Goal: Task Accomplishment & Management: Complete application form

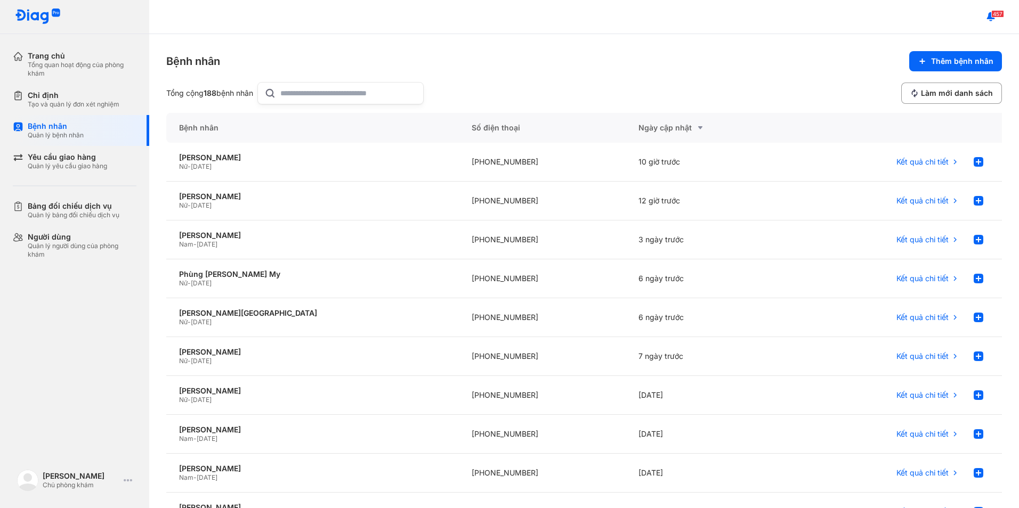
click at [321, 98] on input "text" at bounding box center [348, 93] width 136 height 21
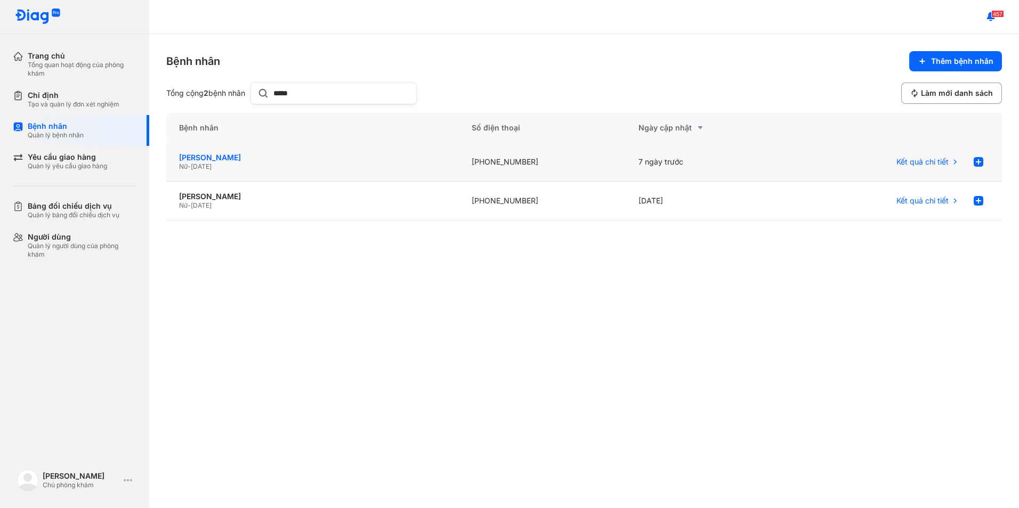
type input "*****"
click at [274, 157] on div "[PERSON_NAME]" at bounding box center [312, 158] width 267 height 10
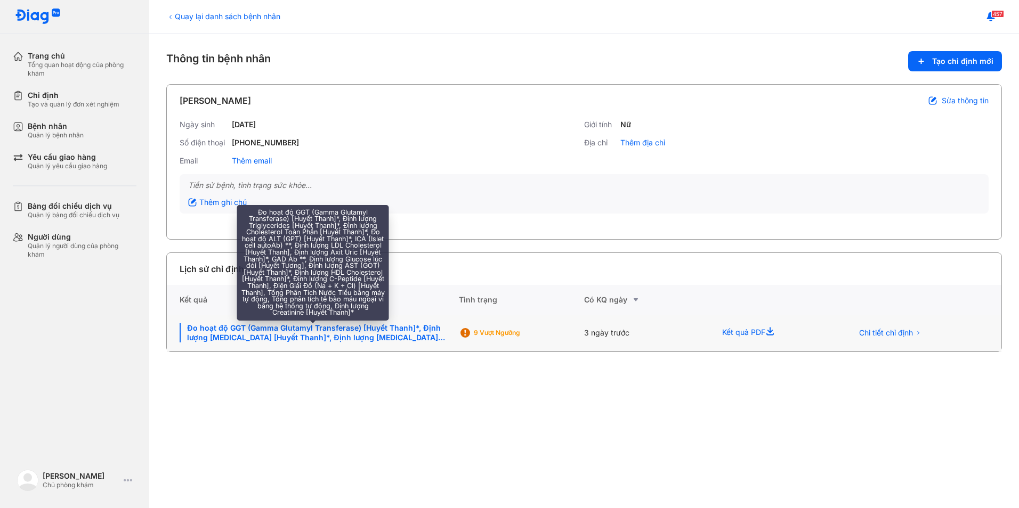
click at [270, 336] on div "Đo hoạt độ GGT (Gamma Glutamyl Transferase) [Huyết Thanh]*, Định lượng [MEDICAL…" at bounding box center [313, 332] width 266 height 19
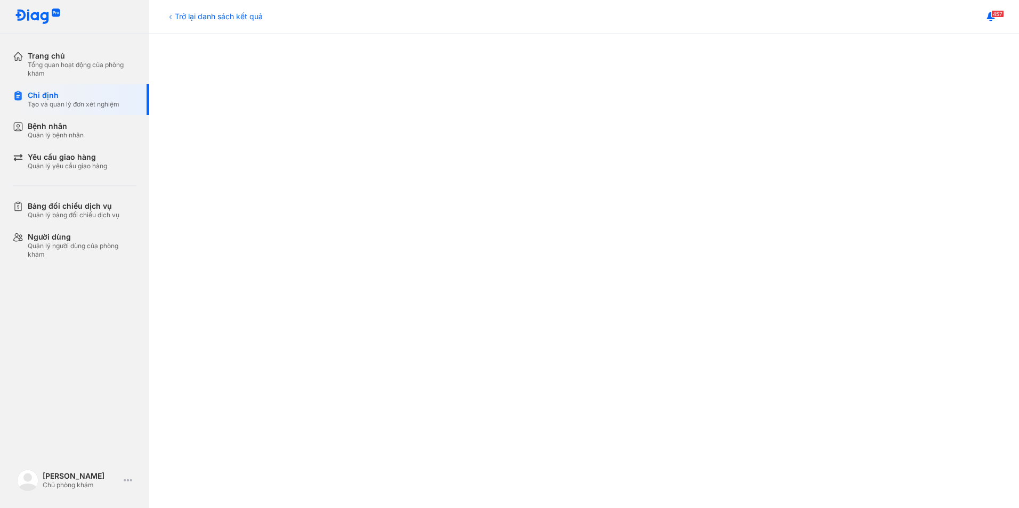
scroll to position [53, 0]
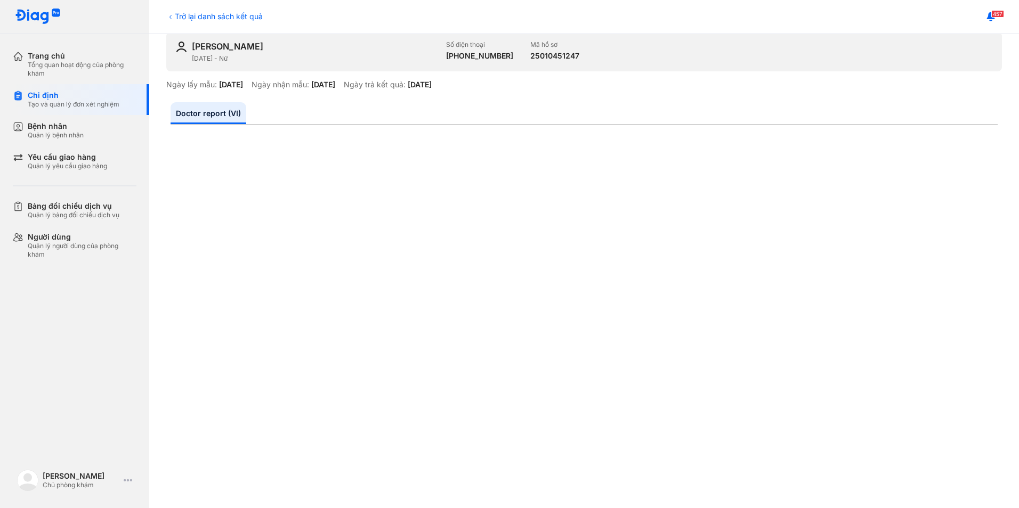
click at [171, 11] on div "Trở lại danh sách kết quả" at bounding box center [214, 16] width 96 height 11
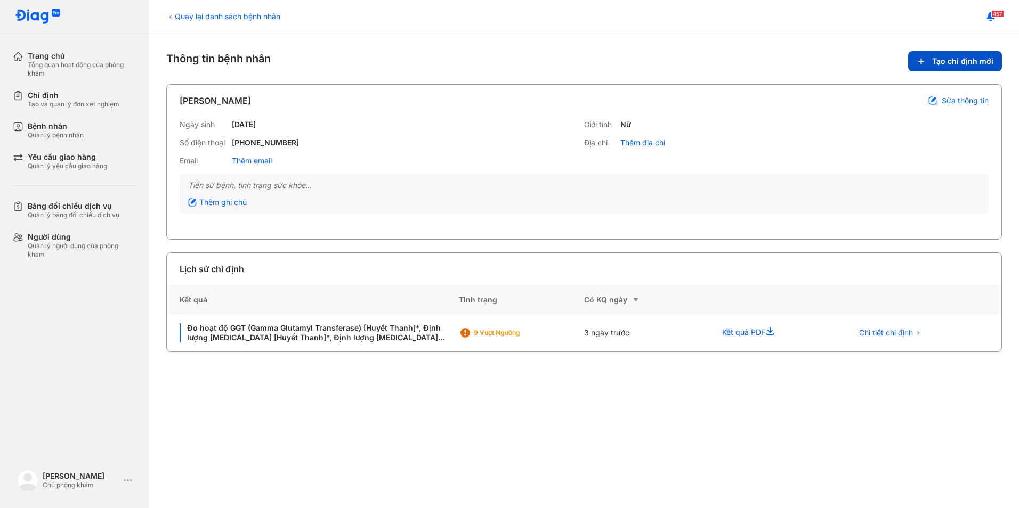
click at [994, 59] on button "Tạo chỉ định mới" at bounding box center [955, 61] width 94 height 20
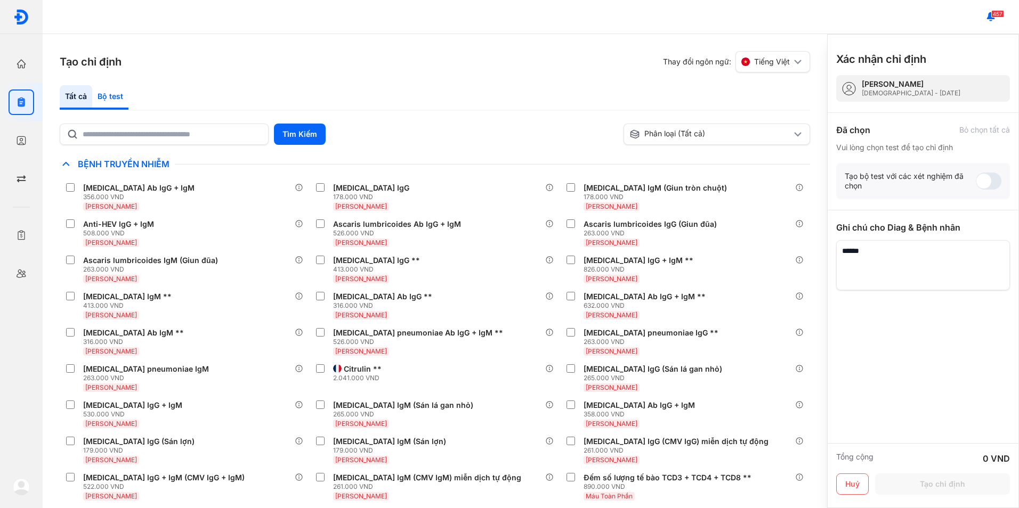
click at [113, 95] on div "Bộ test" at bounding box center [110, 97] width 36 height 25
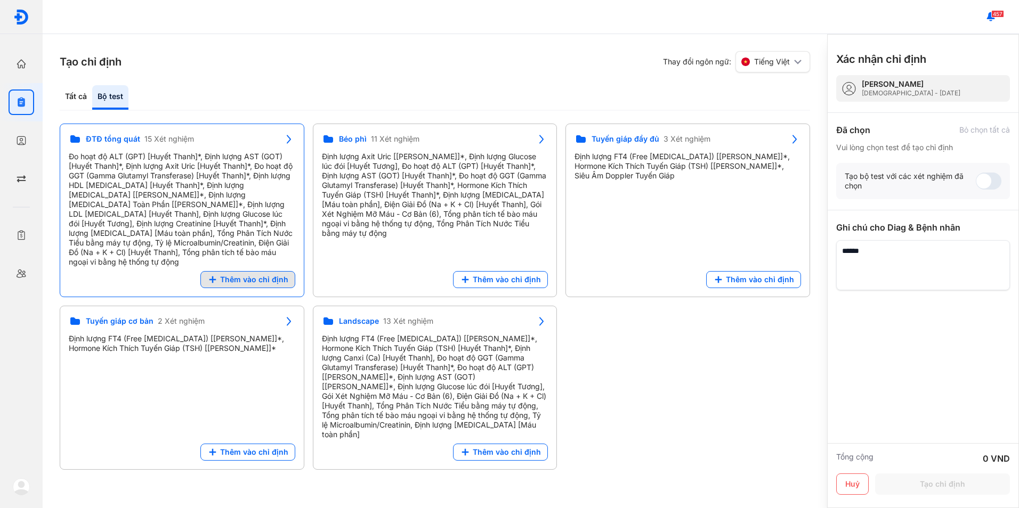
click at [256, 275] on span "Thêm vào chỉ định" at bounding box center [254, 280] width 68 height 10
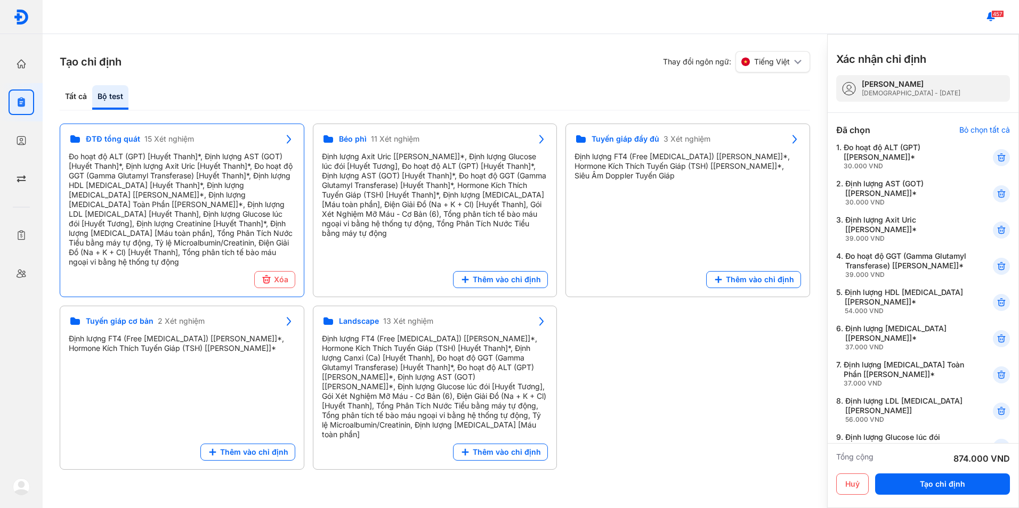
click at [1004, 158] on div "Xác nhận chỉ định NGUYỀN KHẢ NGỌC QUỲNH Female - 17/11/2012 Đã chọn Bỏ chọn tất…" at bounding box center [923, 271] width 192 height 474
click at [996, 156] on icon at bounding box center [1001, 157] width 11 height 11
click at [998, 198] on use at bounding box center [1001, 193] width 7 height 7
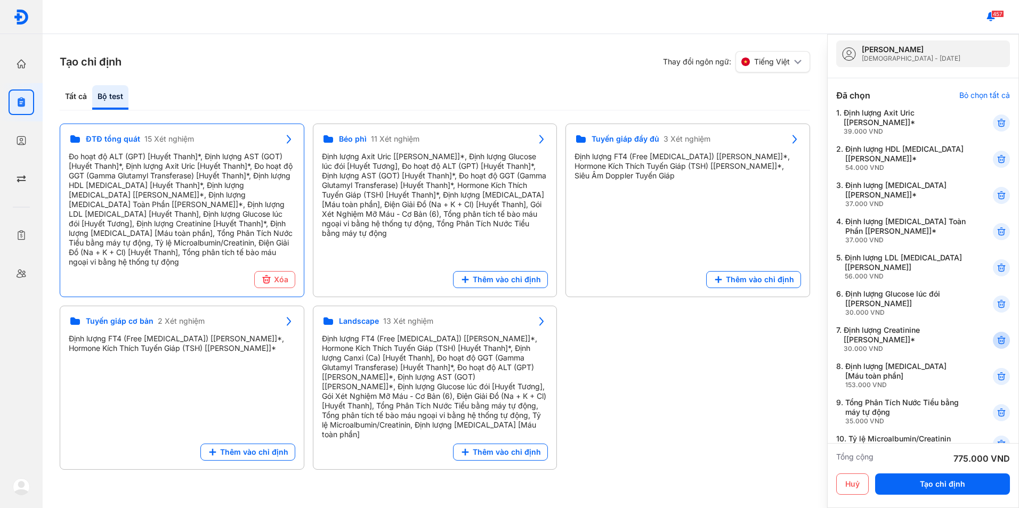
scroll to position [53, 0]
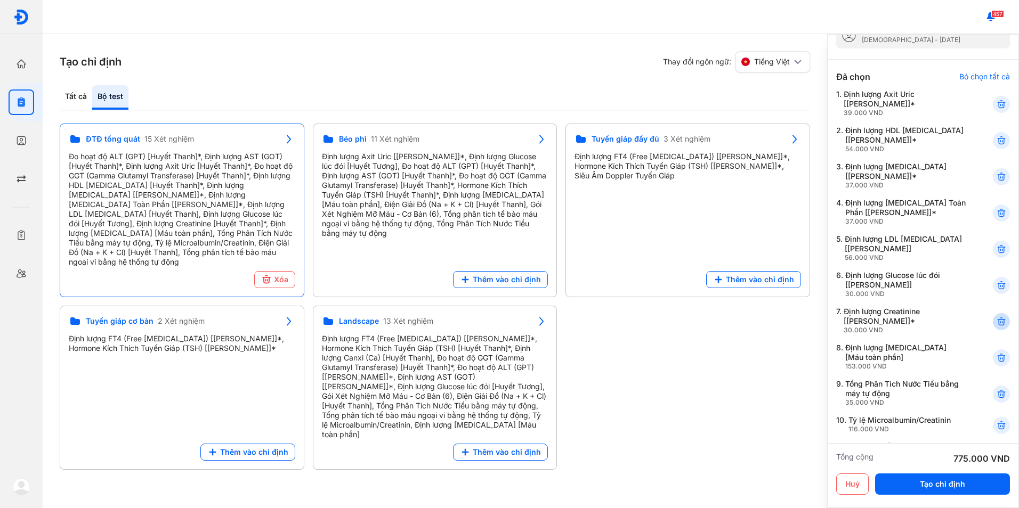
click at [994, 328] on div at bounding box center [1001, 321] width 17 height 17
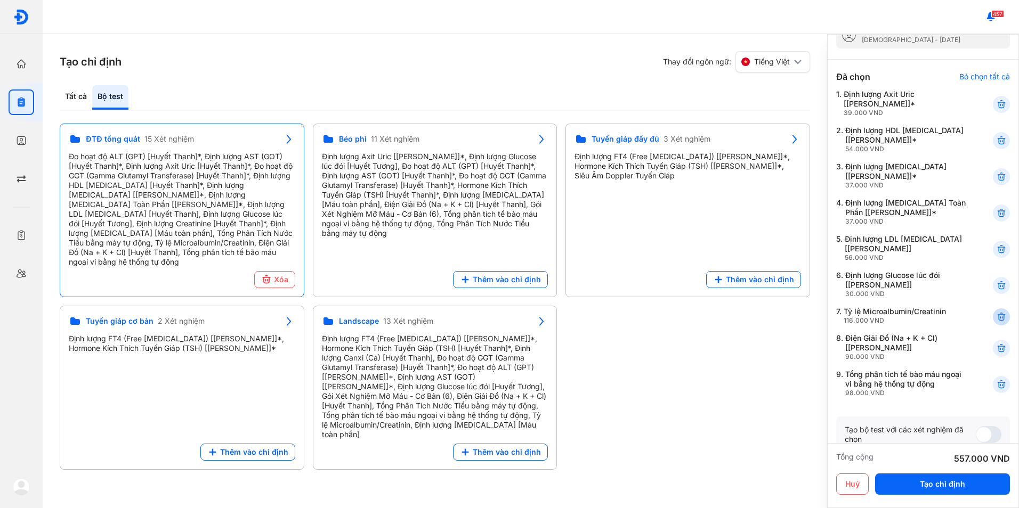
click at [993, 323] on div at bounding box center [1001, 317] width 17 height 17
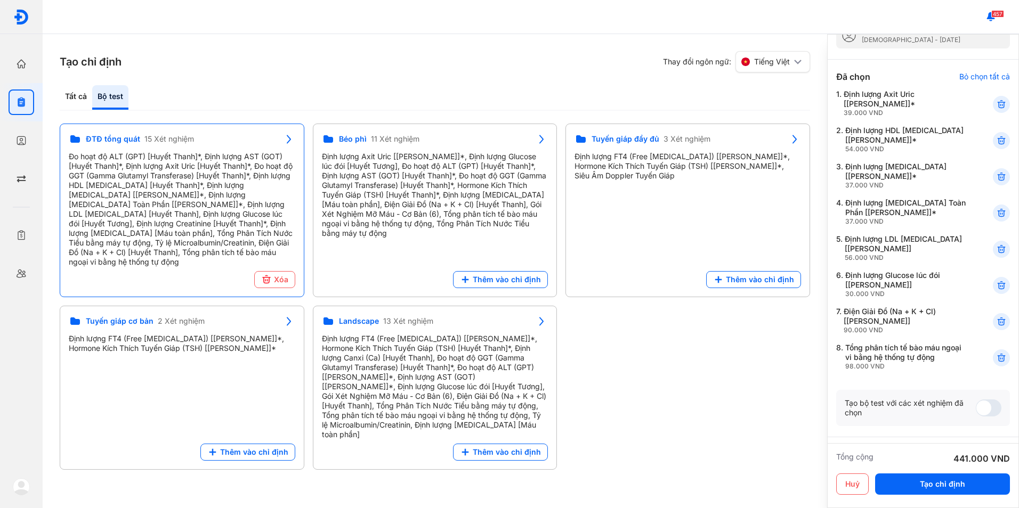
click at [996, 323] on icon at bounding box center [1001, 322] width 11 height 11
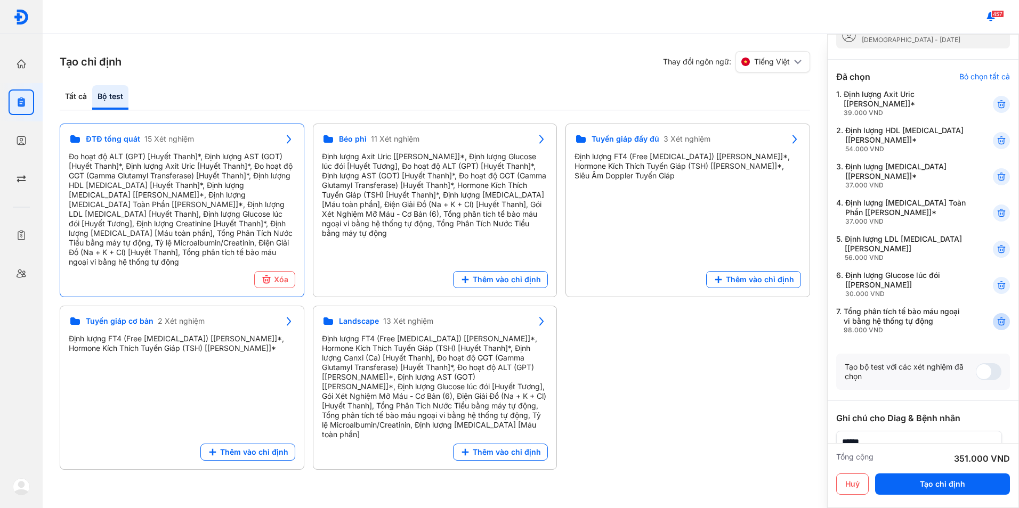
click at [998, 318] on use at bounding box center [1001, 321] width 7 height 7
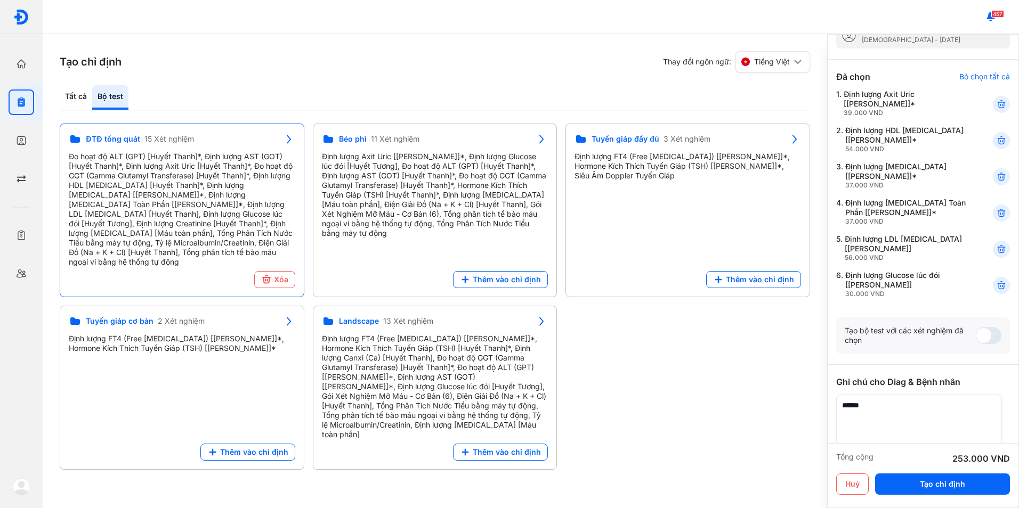
click at [945, 408] on textarea at bounding box center [919, 420] width 166 height 50
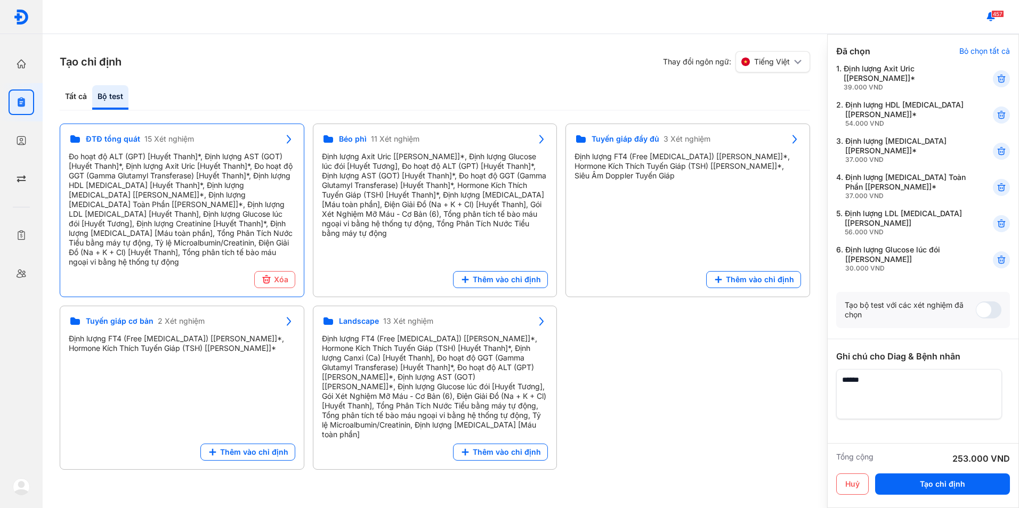
scroll to position [107, 0]
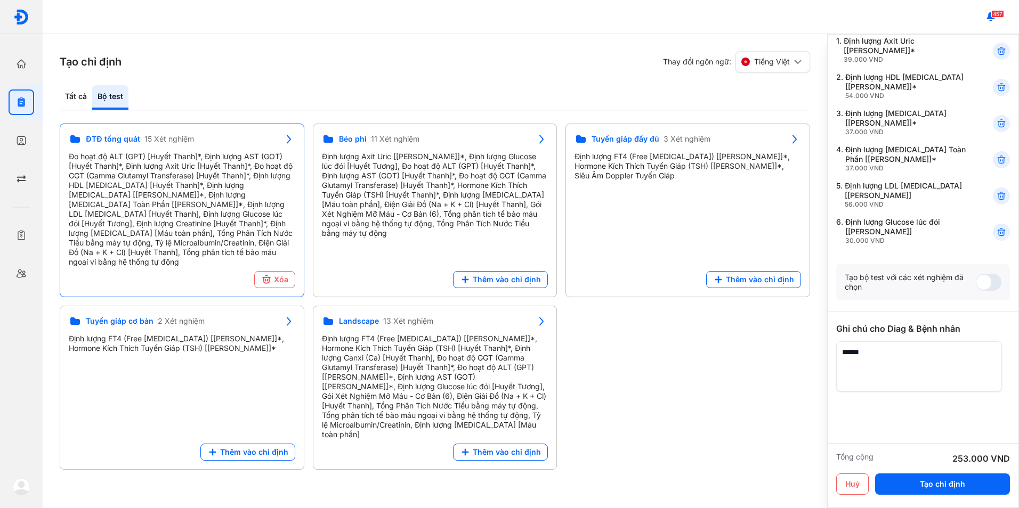
click at [892, 359] on textarea at bounding box center [919, 367] width 166 height 50
type textarea "**********"
click at [930, 486] on button "Tạo chỉ định" at bounding box center [942, 484] width 135 height 21
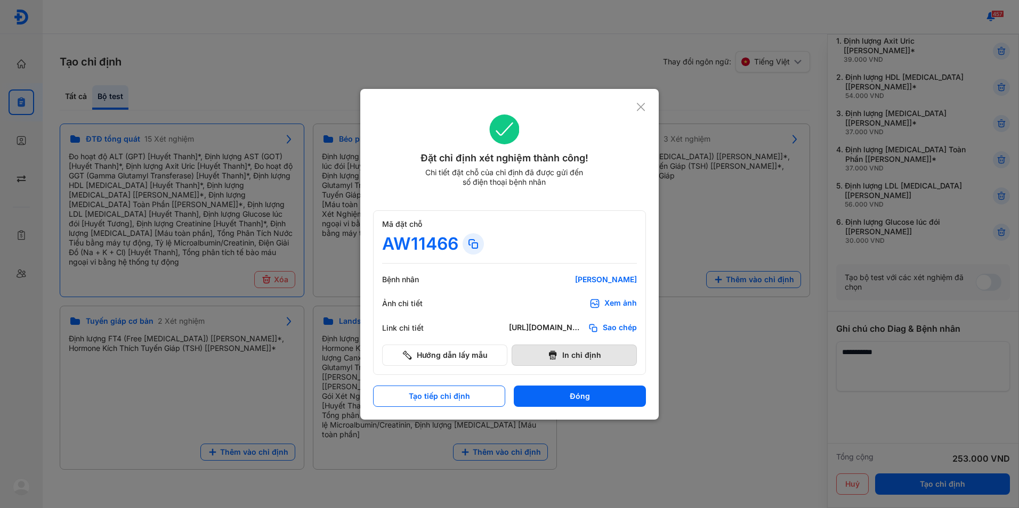
click at [601, 356] on button "In chỉ định" at bounding box center [574, 355] width 125 height 21
click at [644, 107] on icon at bounding box center [641, 107] width 10 height 11
